Goal: Task Accomplishment & Management: Use online tool/utility

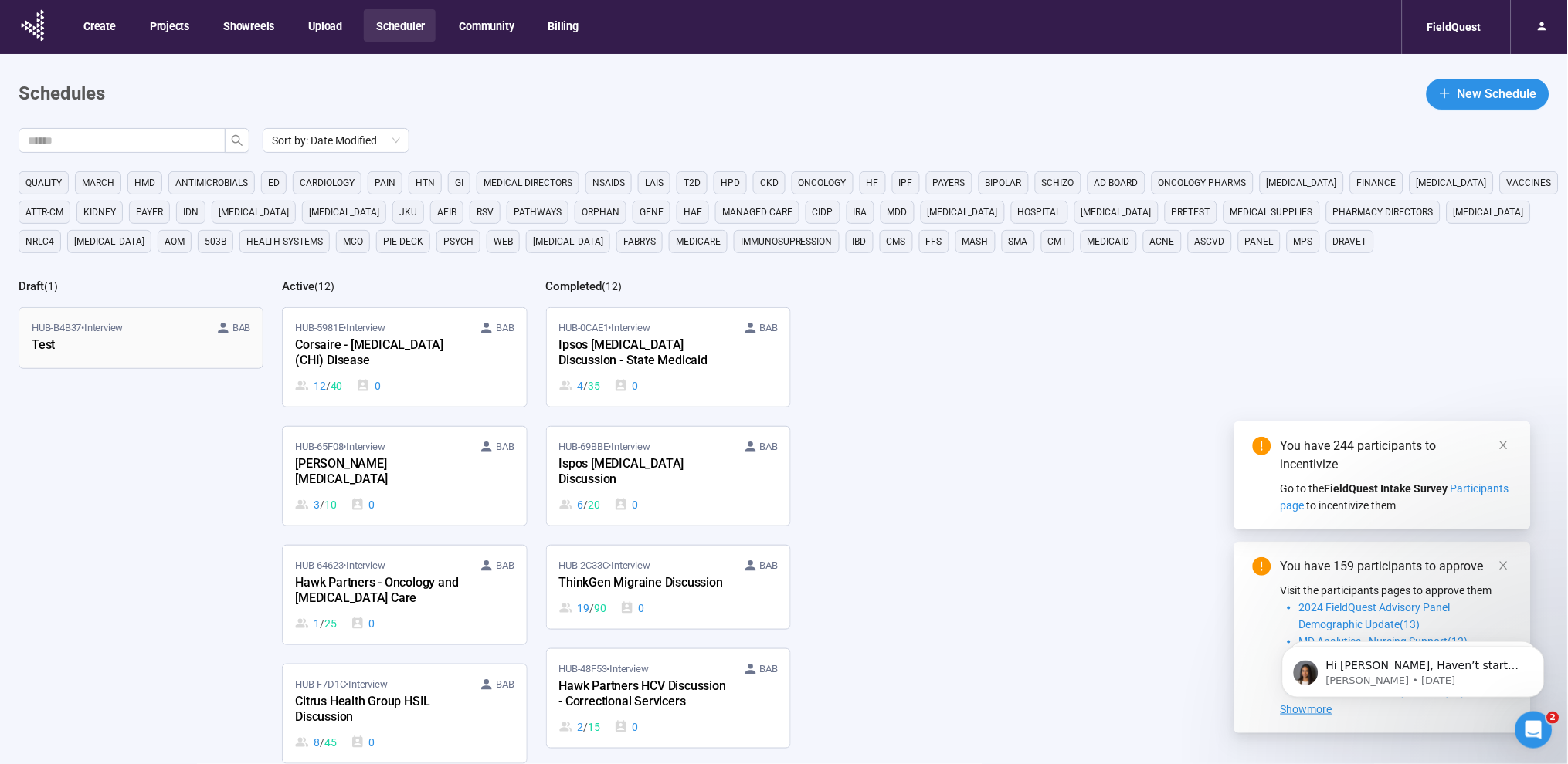
click at [144, 350] on div "Test" at bounding box center [116, 346] width 170 height 20
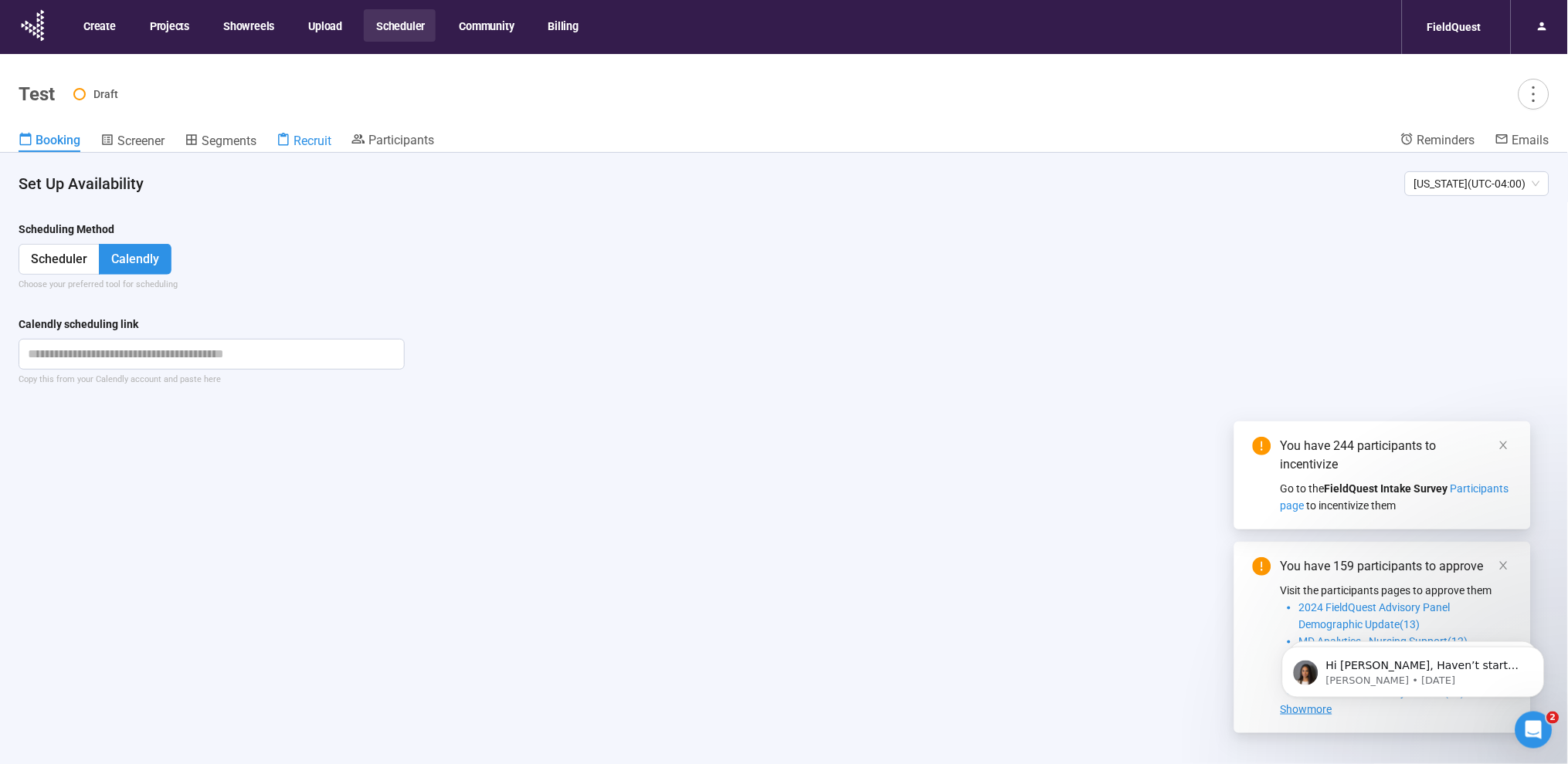
click at [324, 146] on span "Recruit" at bounding box center [312, 141] width 37 height 14
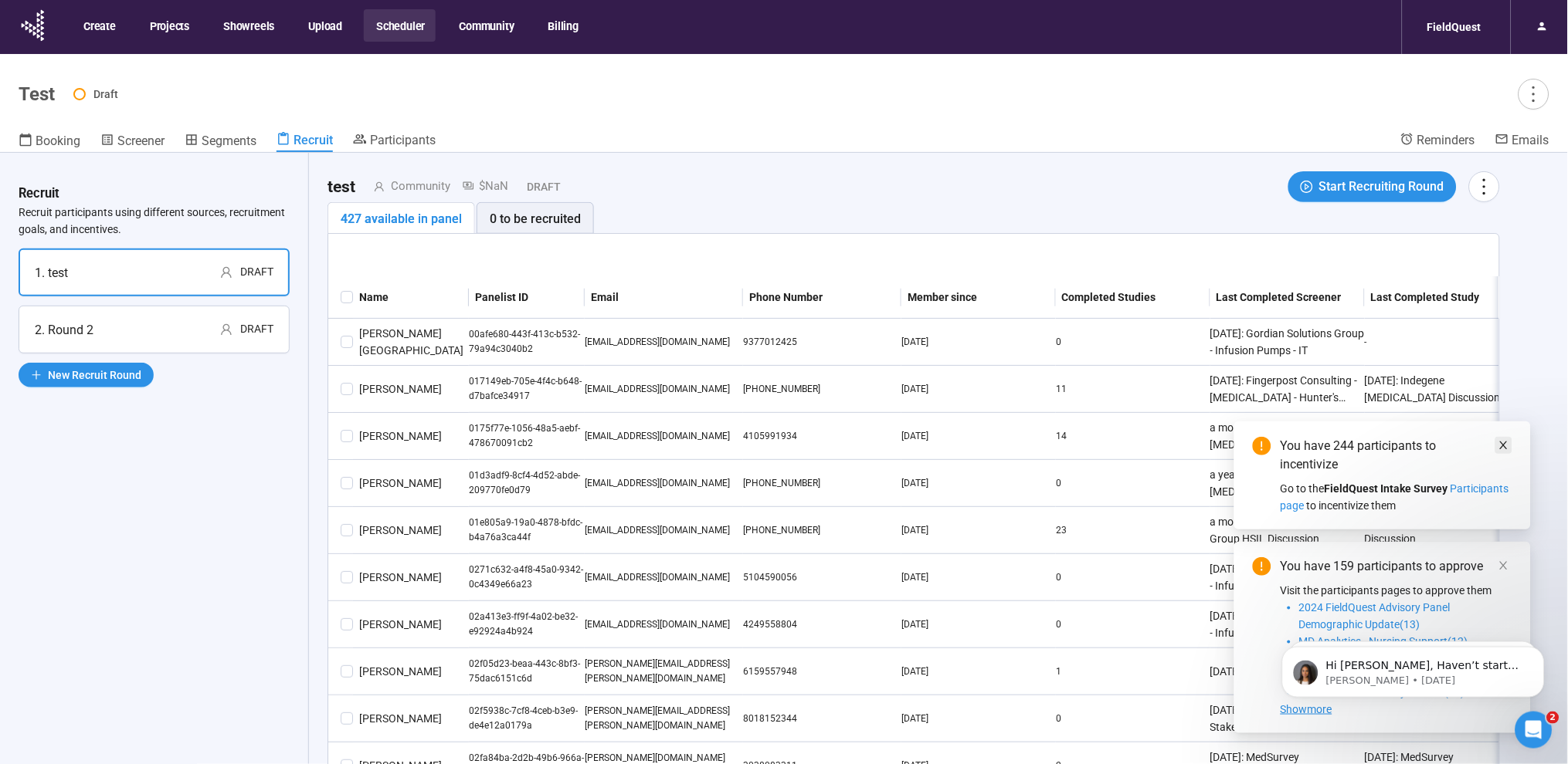
click at [1503, 441] on icon "close" at bounding box center [1504, 445] width 11 height 11
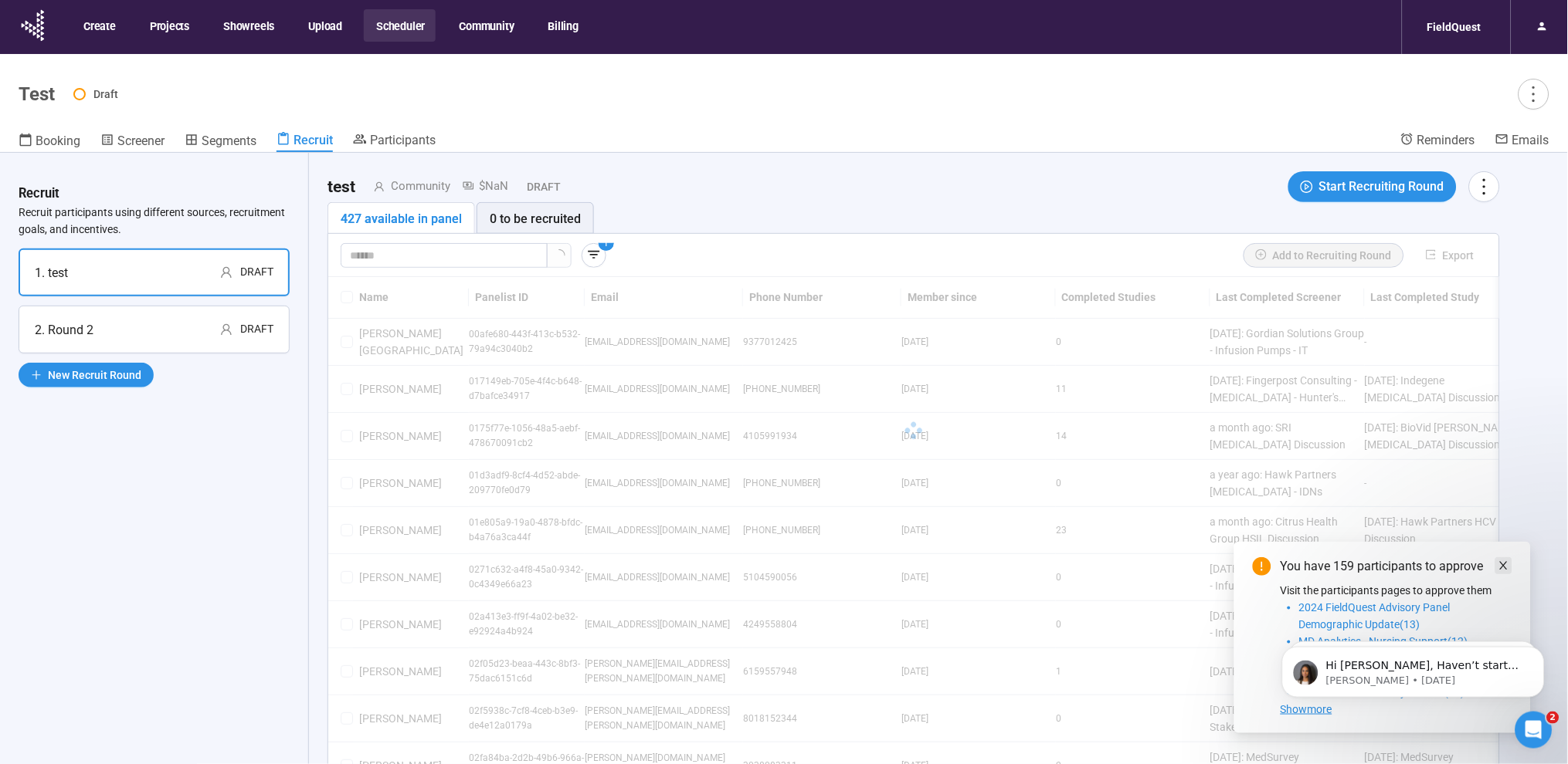
click at [1505, 563] on icon "close" at bounding box center [1504, 566] width 11 height 11
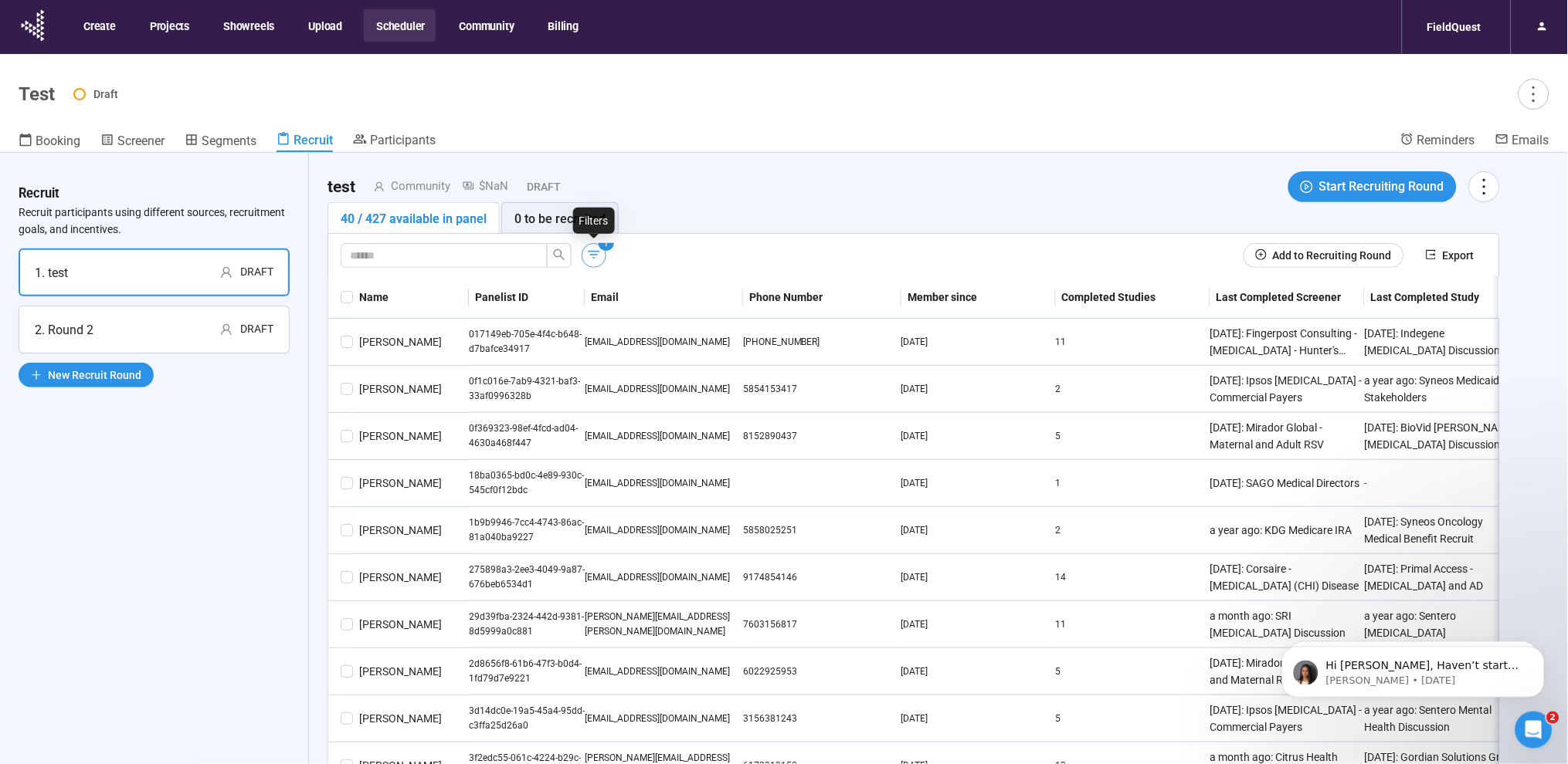
click at [590, 259] on icon "button" at bounding box center [594, 254] width 15 height 15
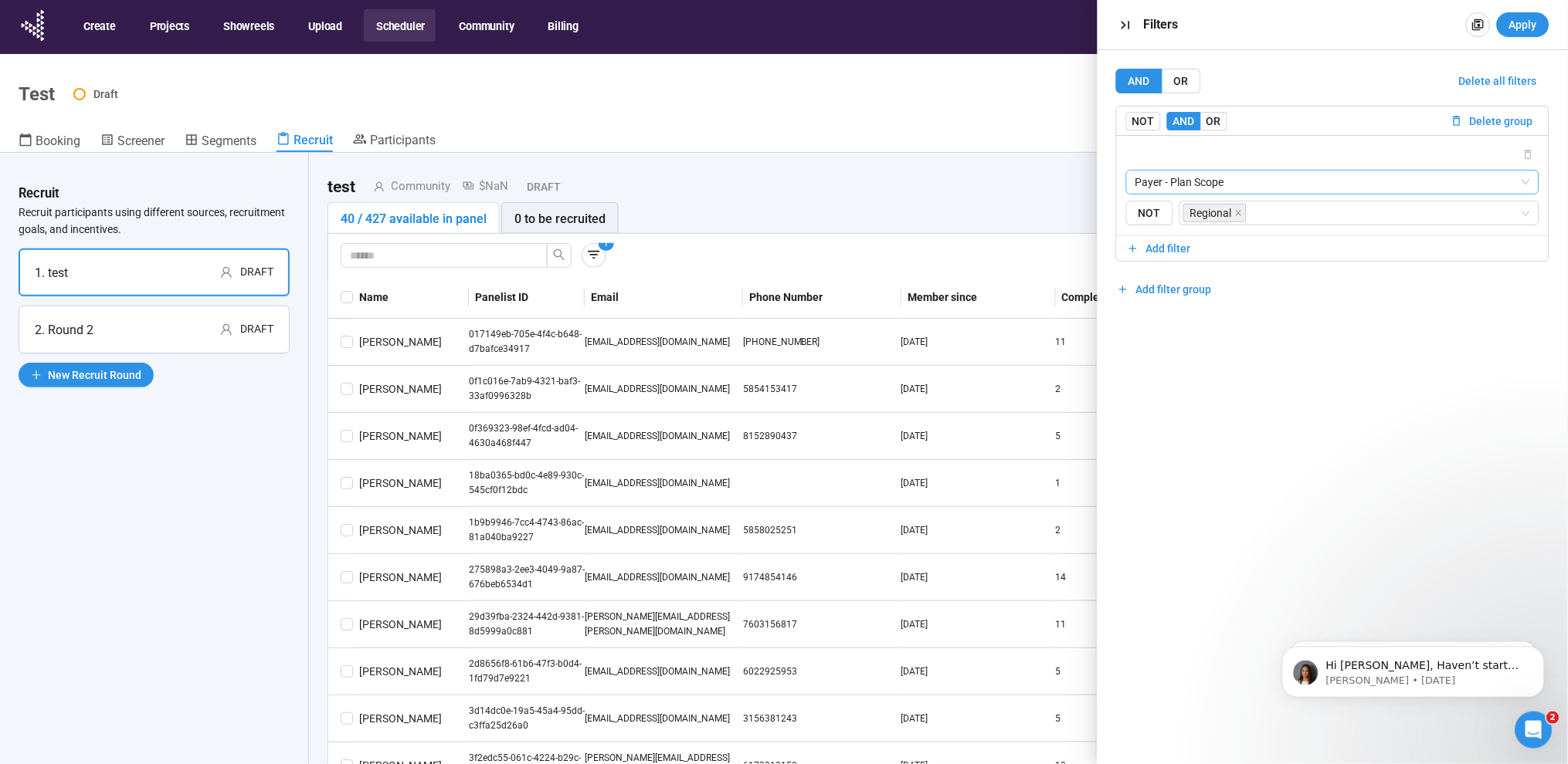
click at [1256, 189] on span "Payer - Plan Scope" at bounding box center [1333, 182] width 395 height 23
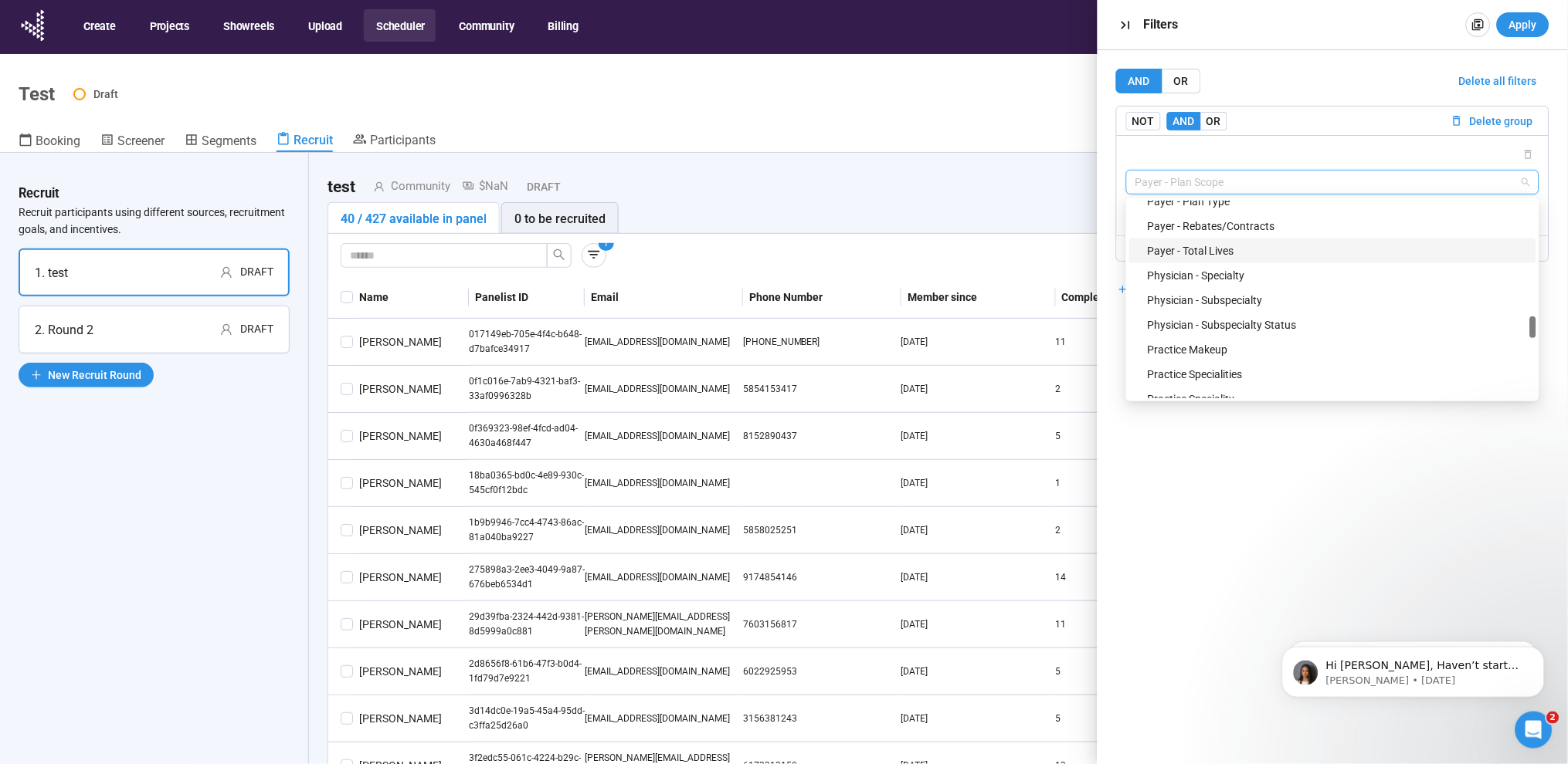
scroll to position [1072, 0]
click at [1195, 343] on div "Payer - Plan Type" at bounding box center [1338, 351] width 379 height 17
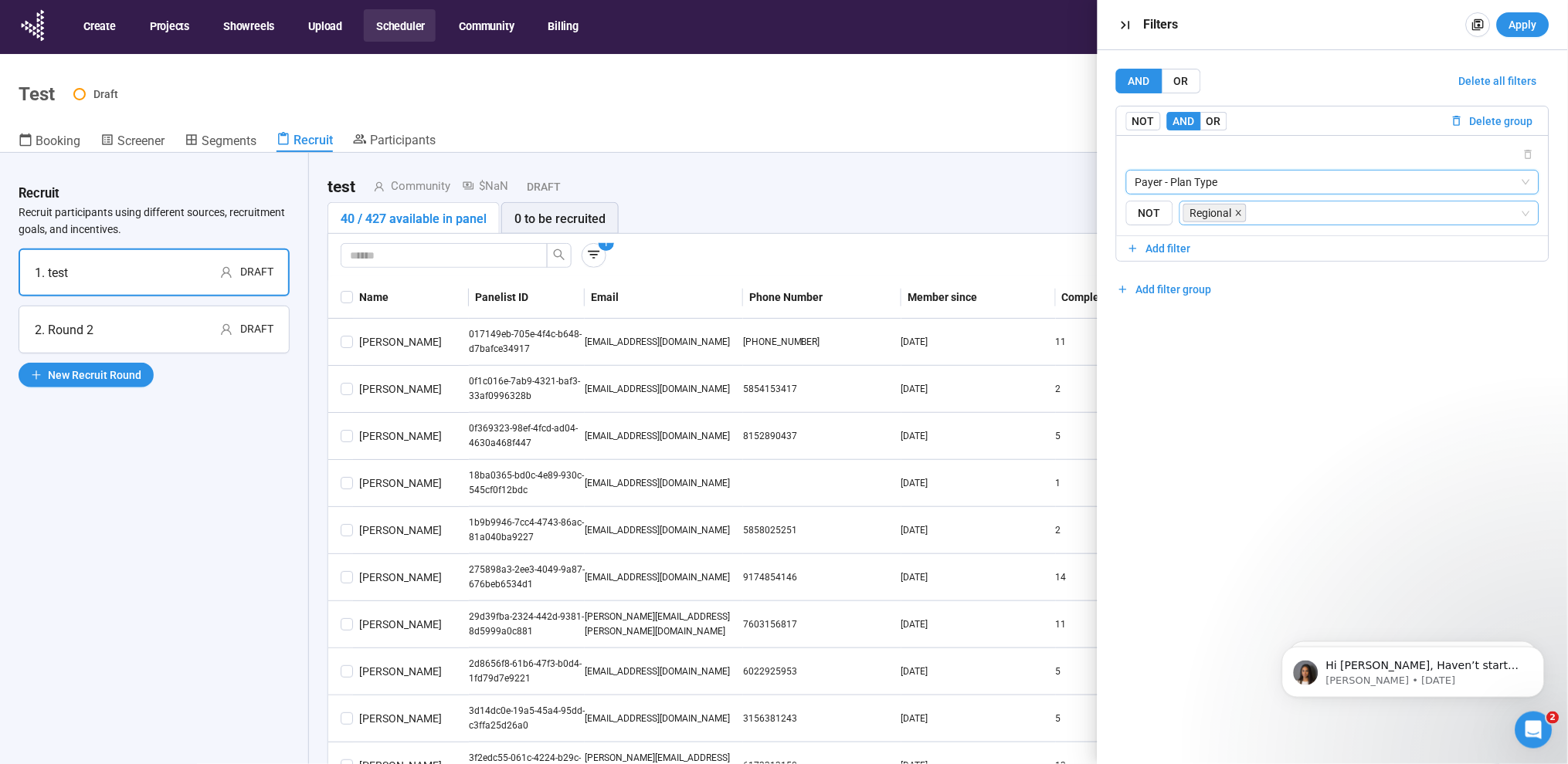
click at [1240, 213] on icon "close" at bounding box center [1240, 214] width 8 height 8
click at [1231, 211] on input "search" at bounding box center [1354, 213] width 331 height 18
click at [1216, 288] on div "PBM" at bounding box center [1360, 293] width 336 height 17
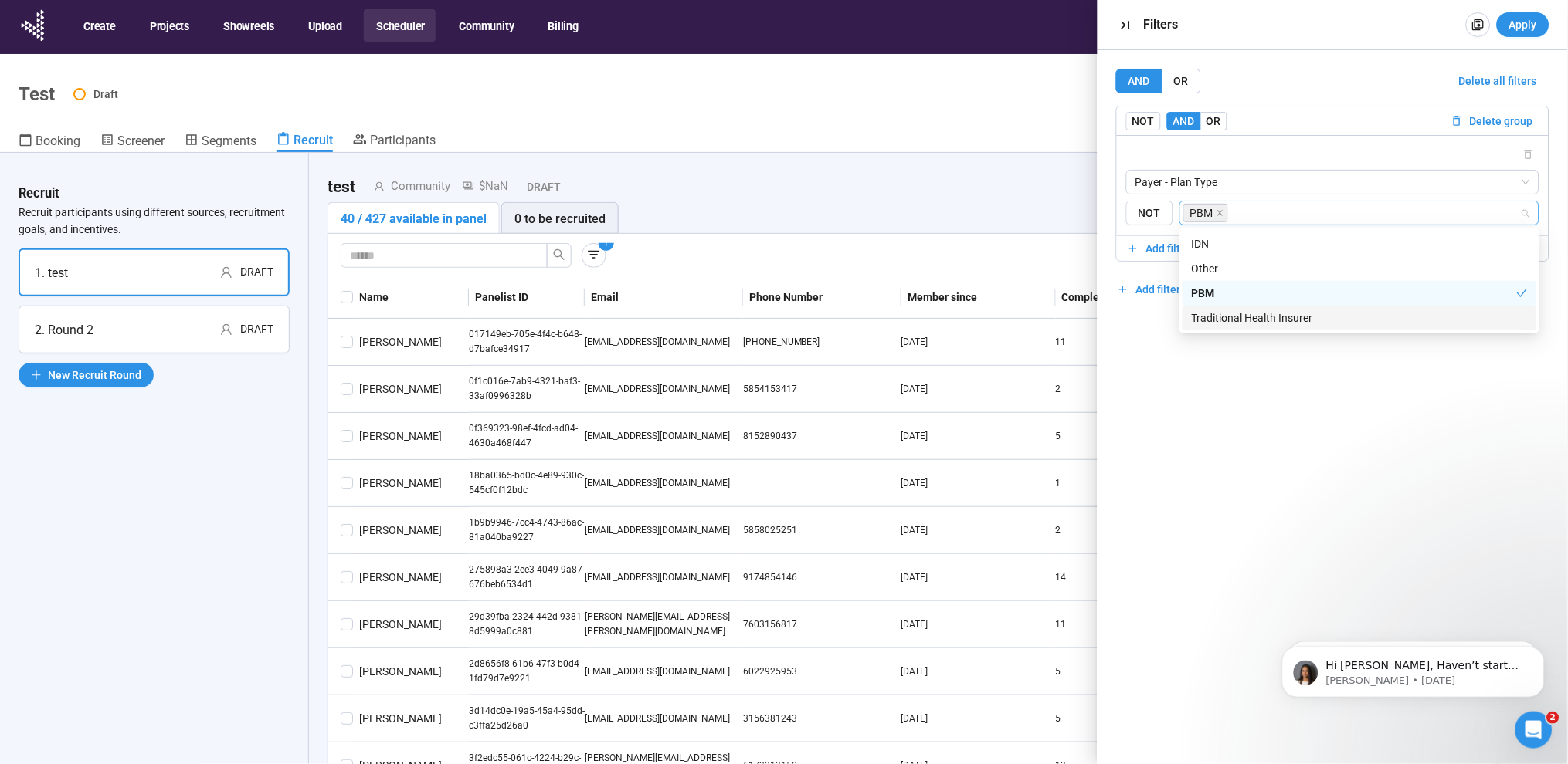
click at [1256, 406] on div "AND OR Delete all filters NOT AND OR Delete group Payer - Plan Type {"type":"RE…" at bounding box center [1333, 407] width 470 height 714
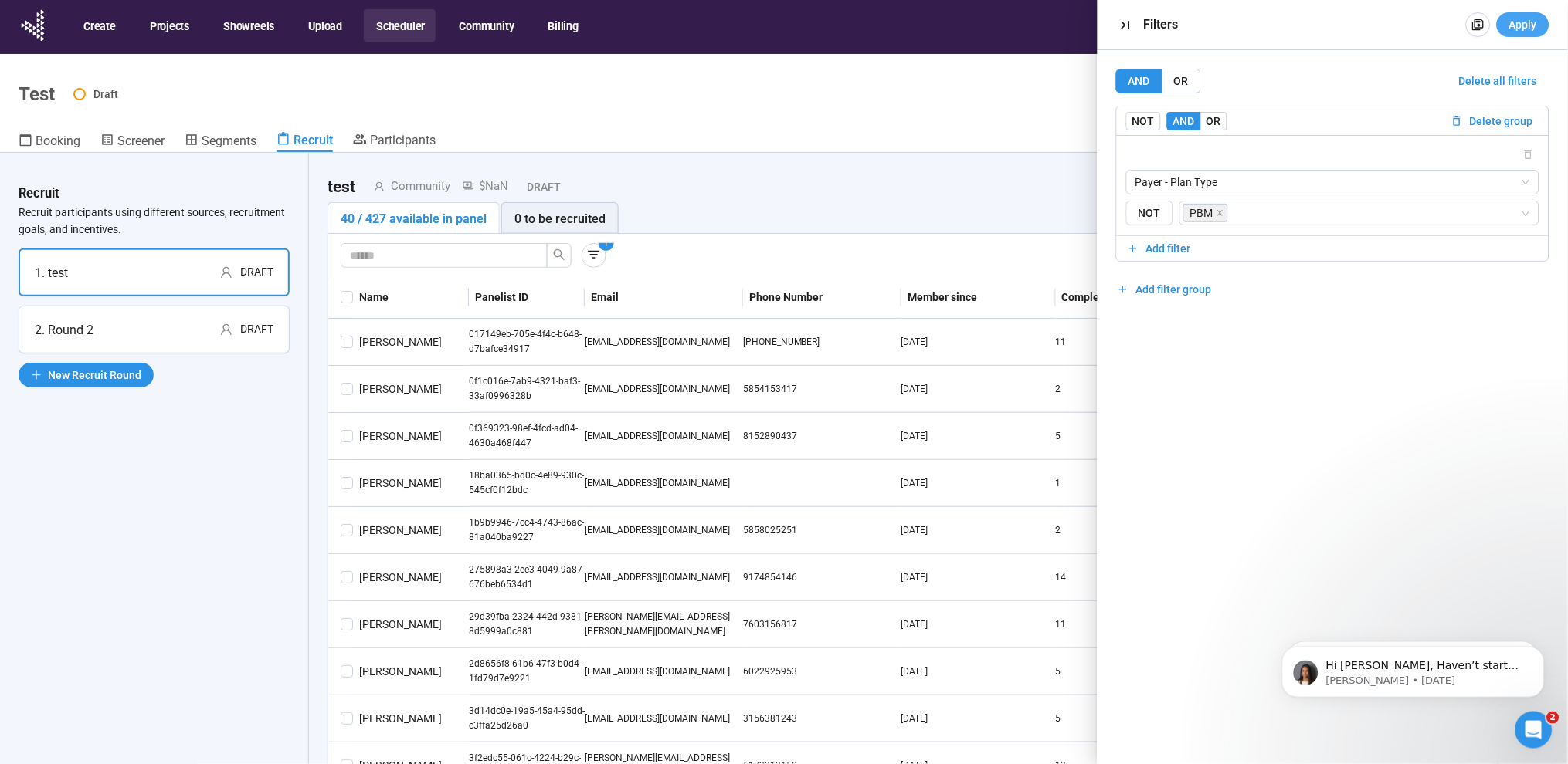
click at [1527, 20] on span "Apply" at bounding box center [1523, 24] width 28 height 17
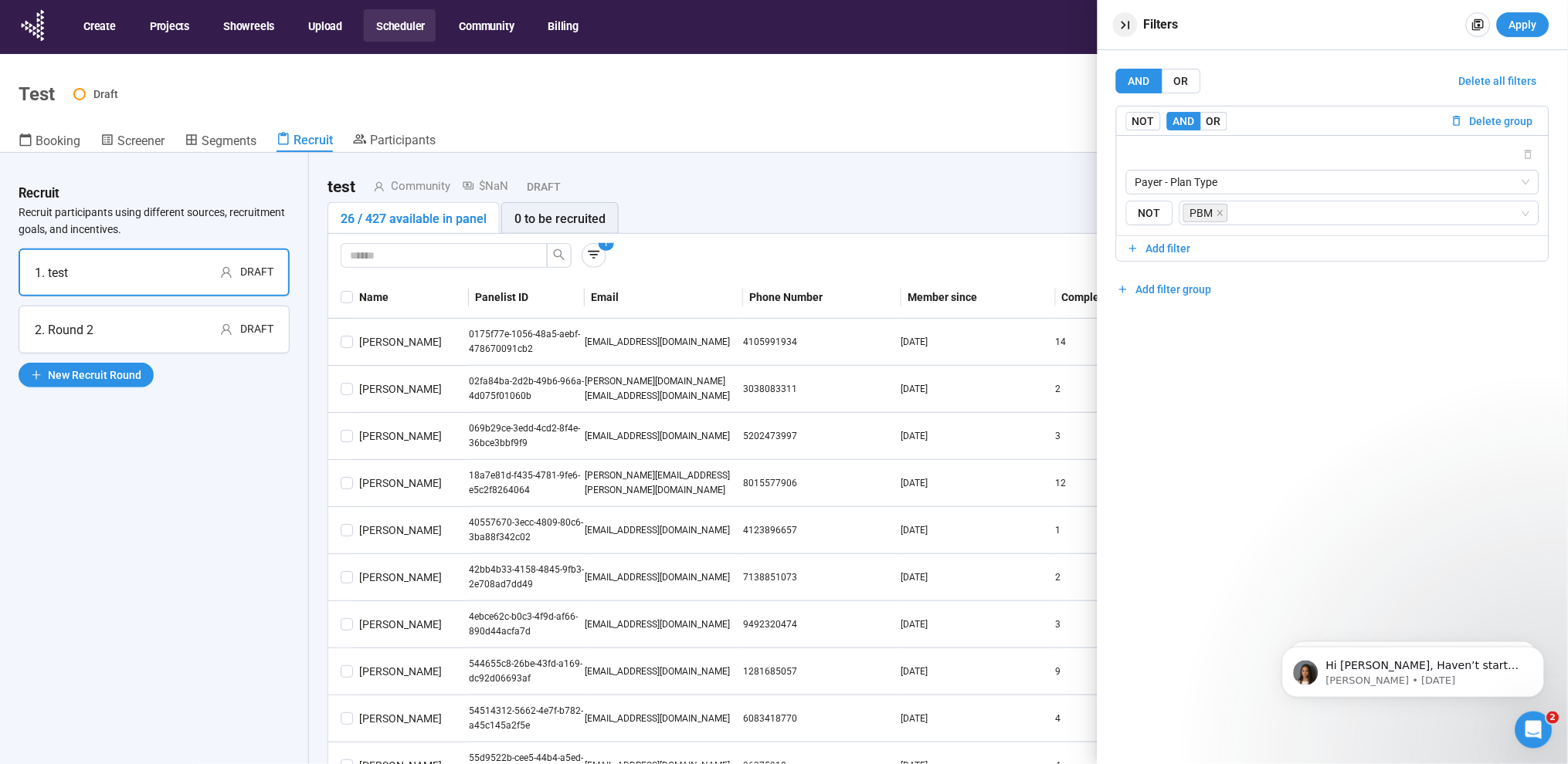
click at [1123, 21] on icon "button" at bounding box center [1126, 25] width 16 height 16
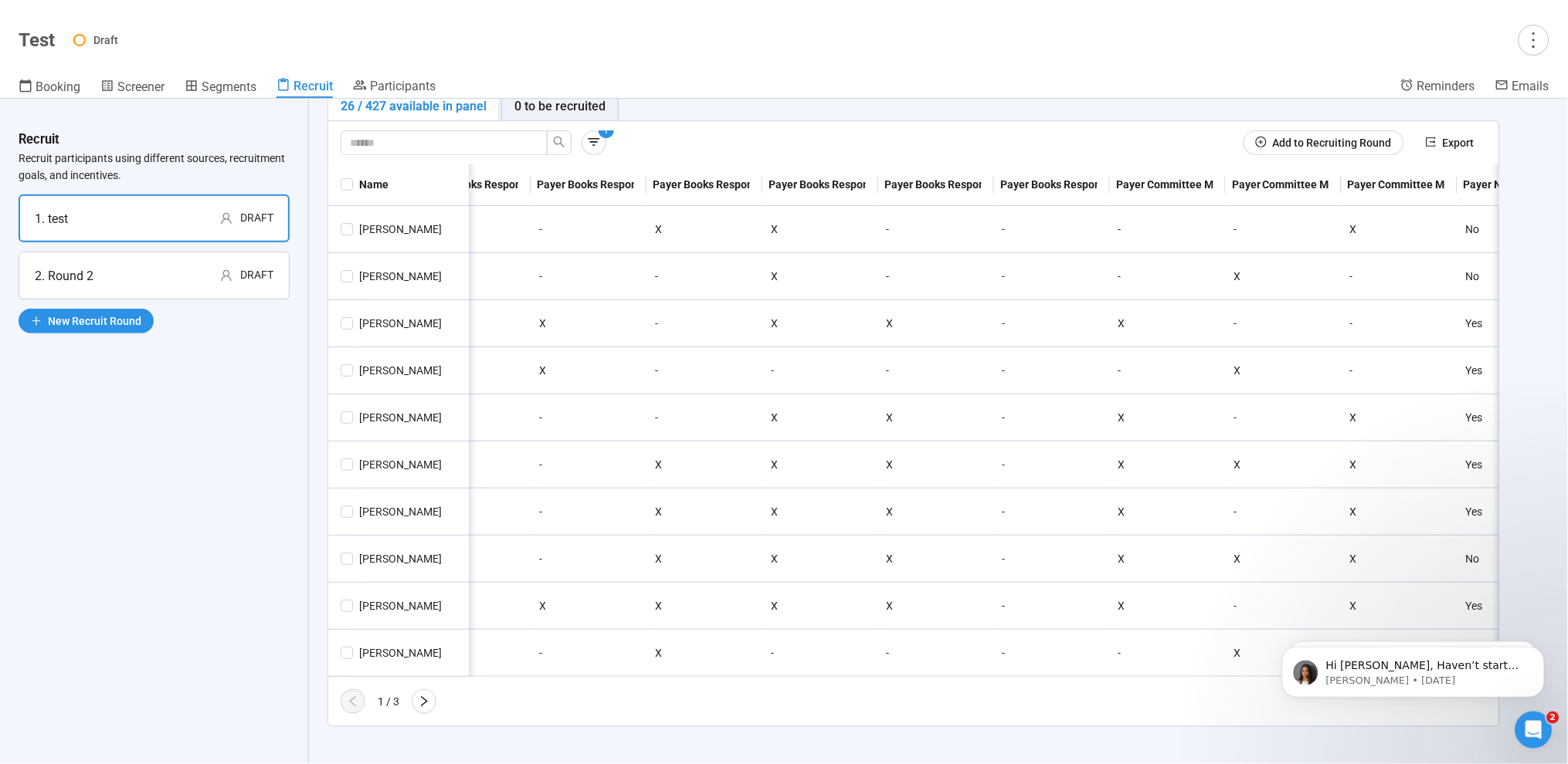
scroll to position [0, 17975]
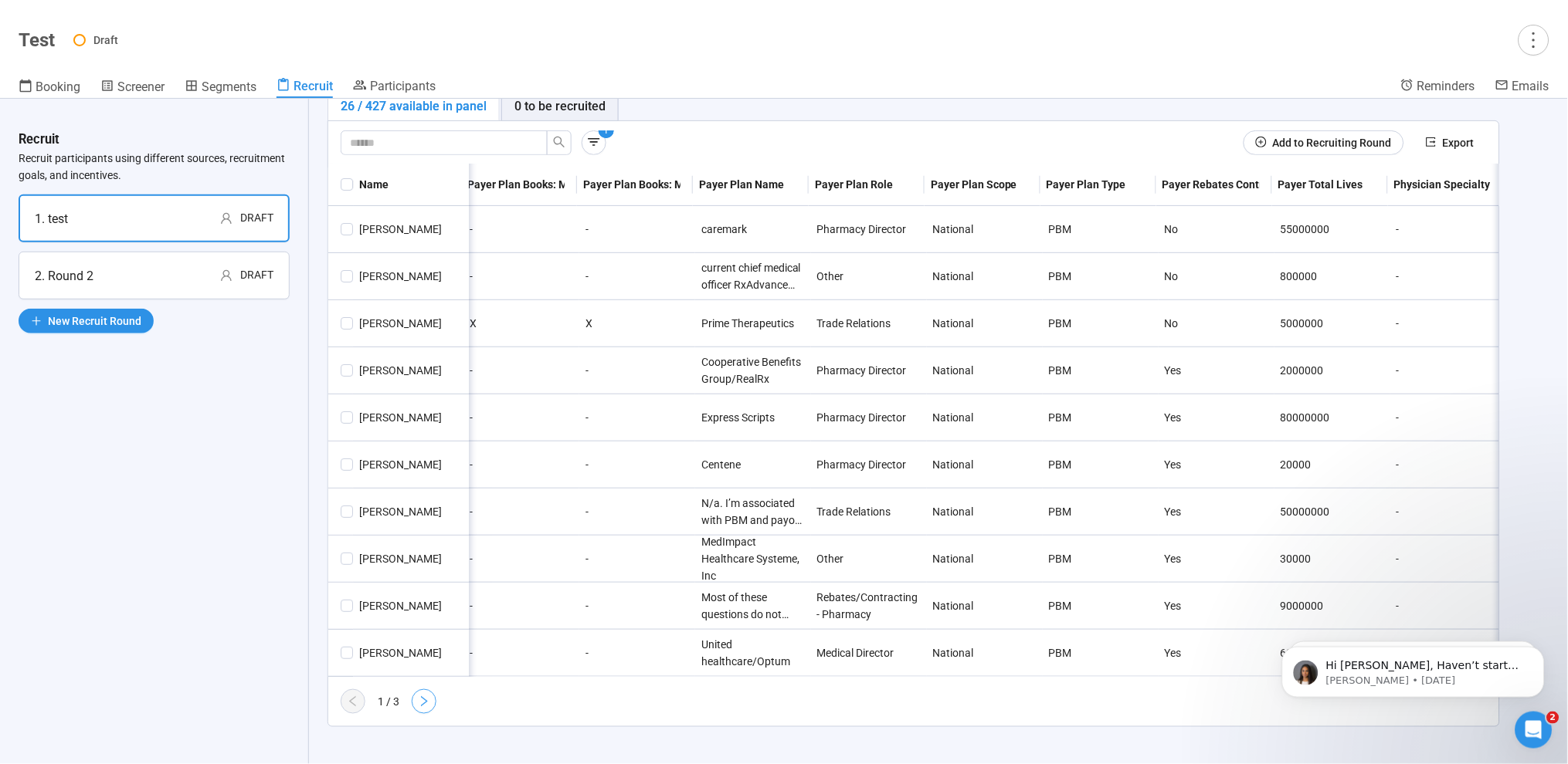
click at [426, 703] on icon "right" at bounding box center [424, 702] width 7 height 11
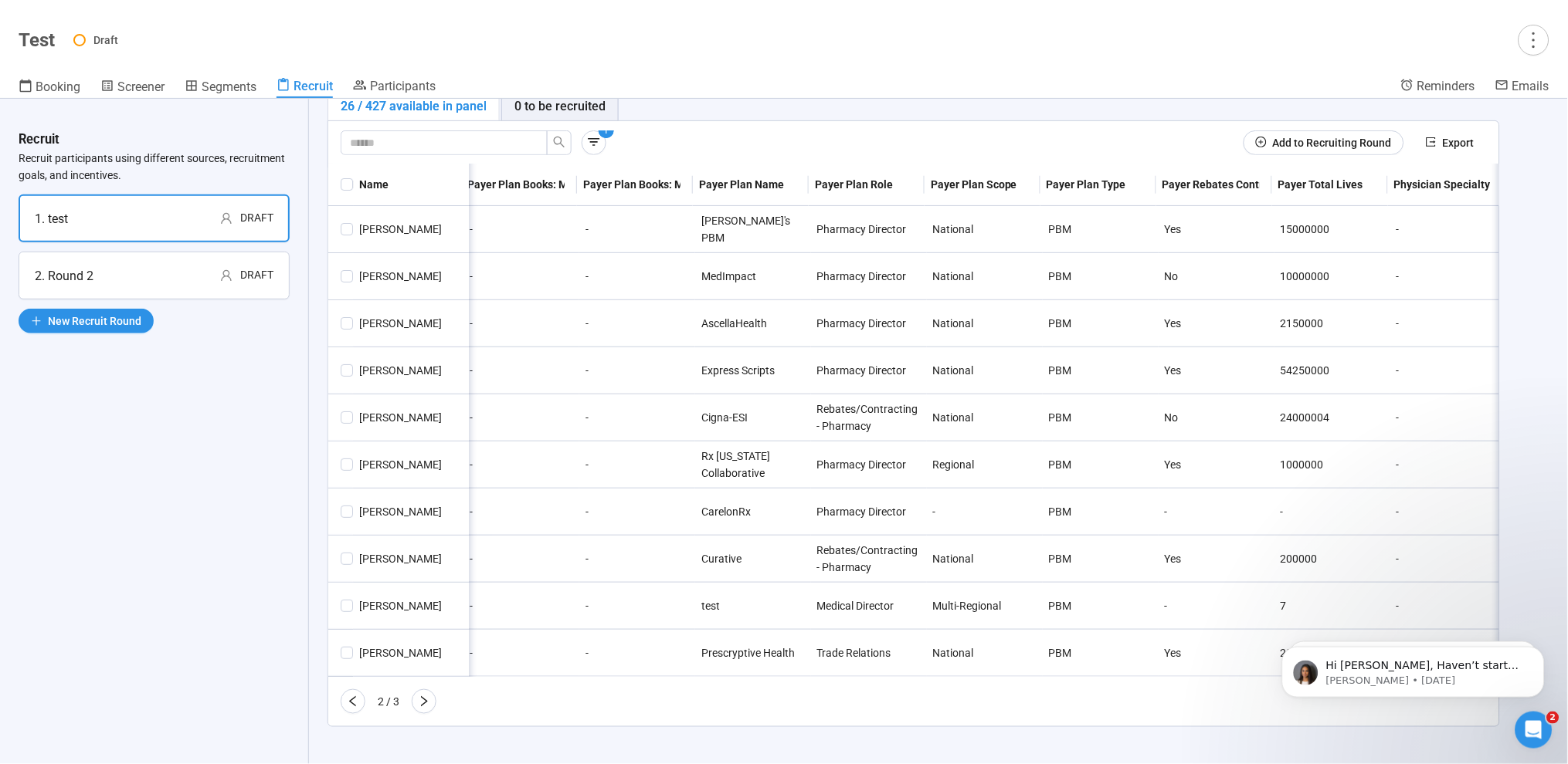
click at [425, 703] on icon "right" at bounding box center [424, 702] width 13 height 13
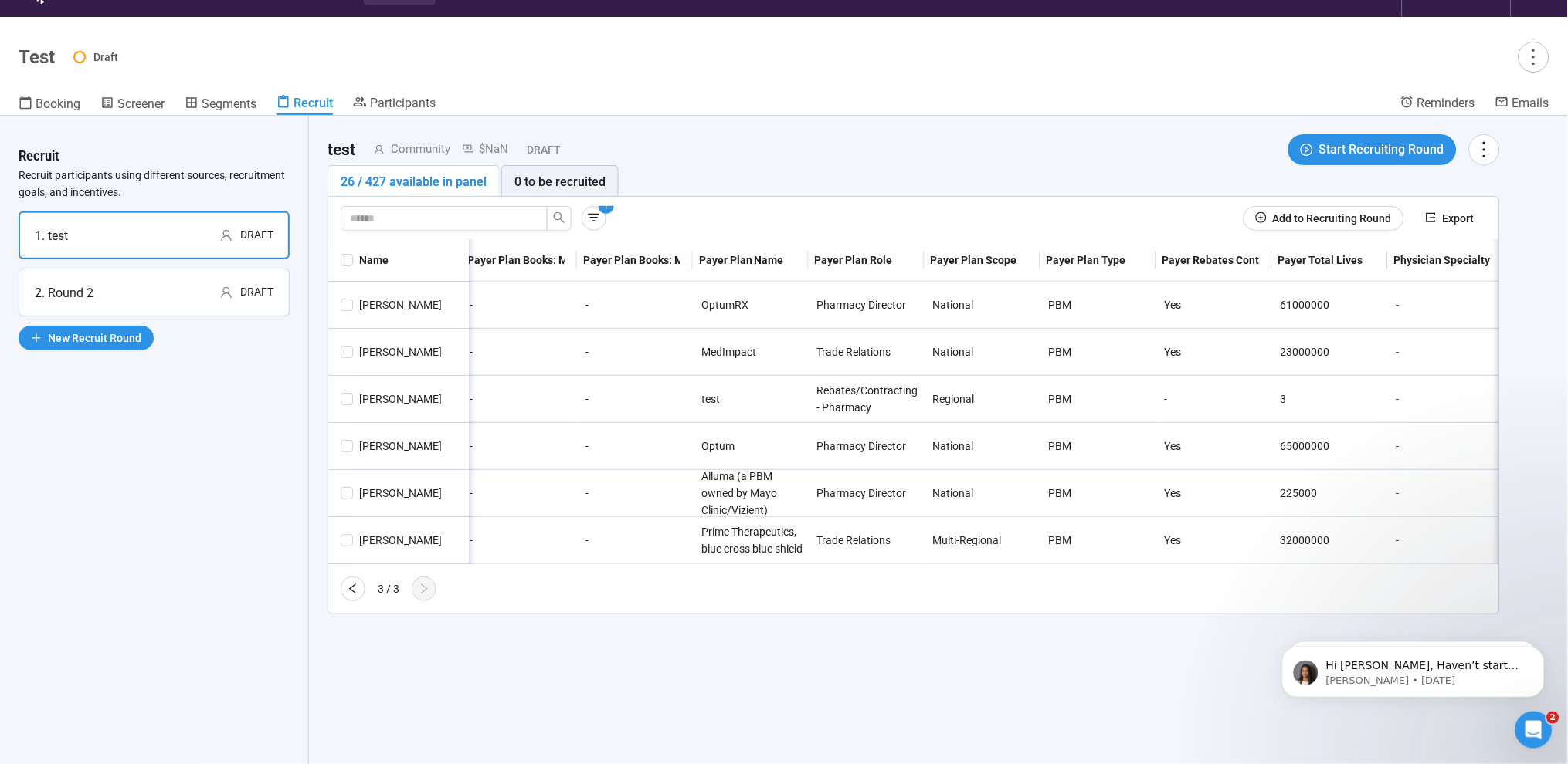
scroll to position [33, 0]
